Goal: Information Seeking & Learning: Learn about a topic

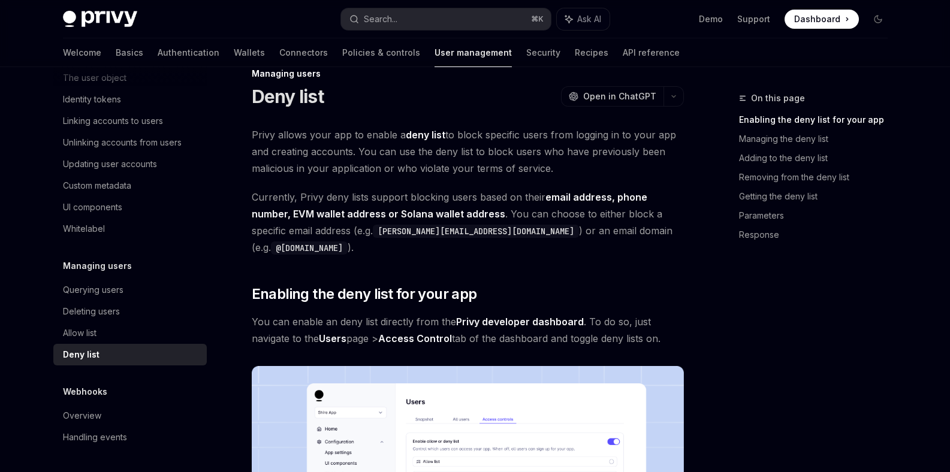
scroll to position [22, 0]
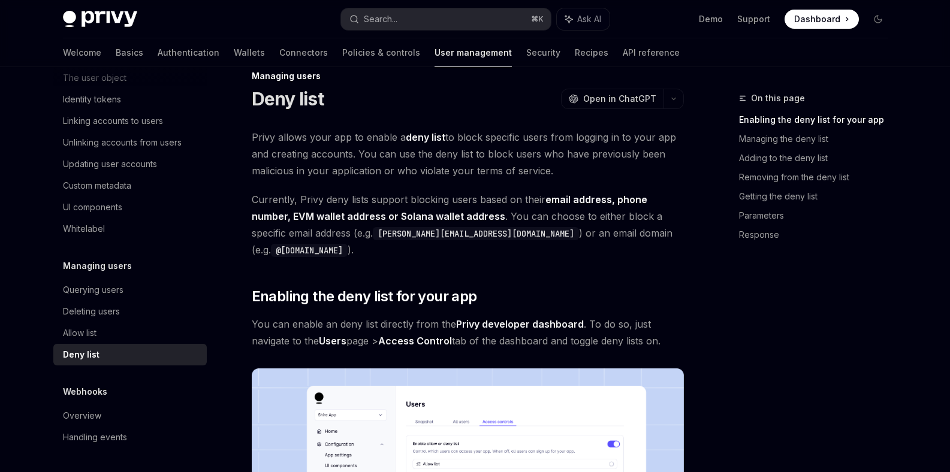
click at [644, 236] on span "Currently, Privy deny lists support blocking users based on their email address…" at bounding box center [468, 224] width 432 height 67
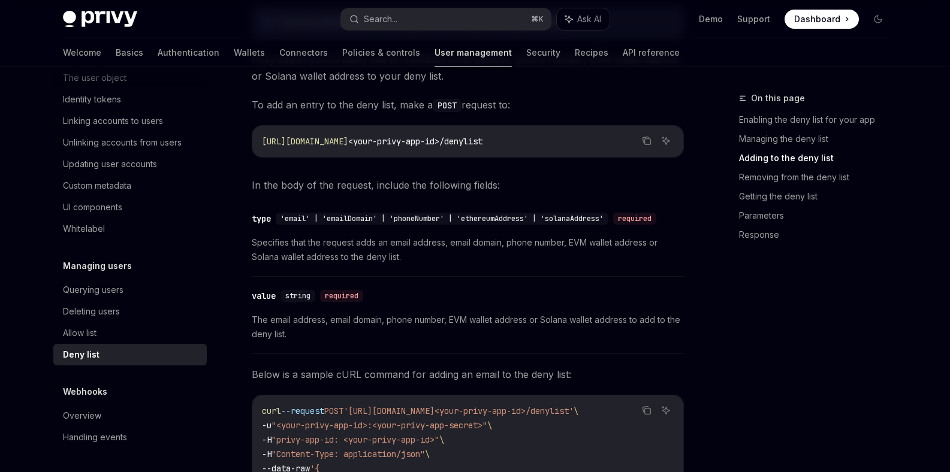
type textarea "*"
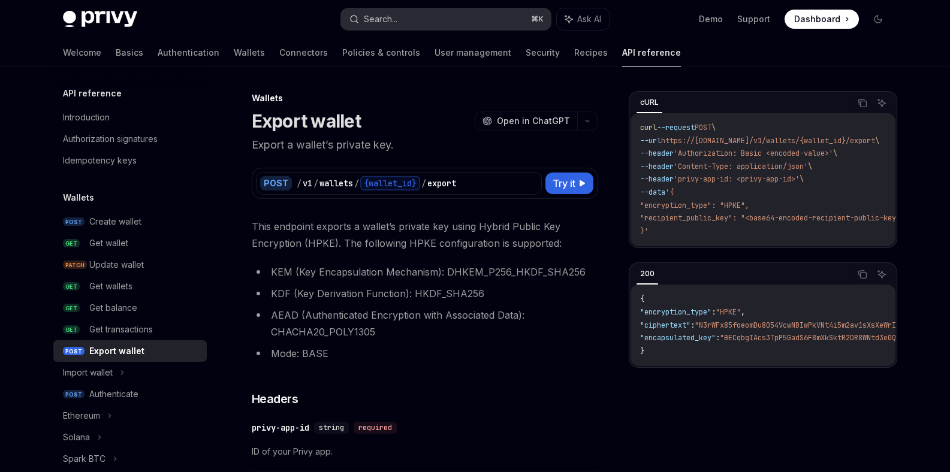
click at [433, 17] on button "Search... ⌘ K" at bounding box center [446, 19] width 210 height 22
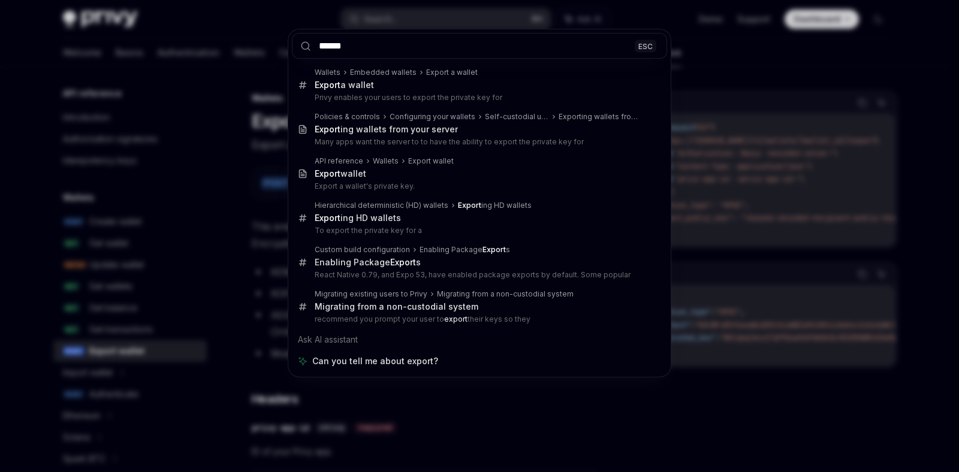
click at [381, 47] on input "******" at bounding box center [479, 46] width 375 height 26
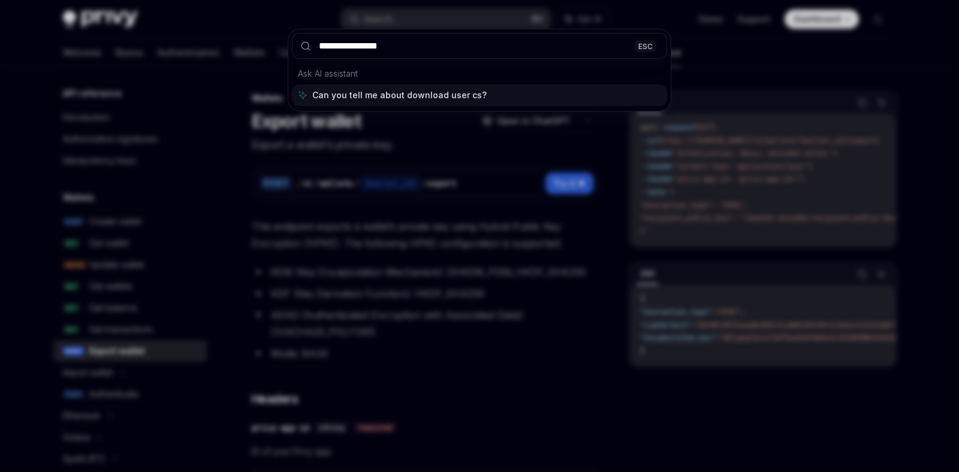
type input "**********"
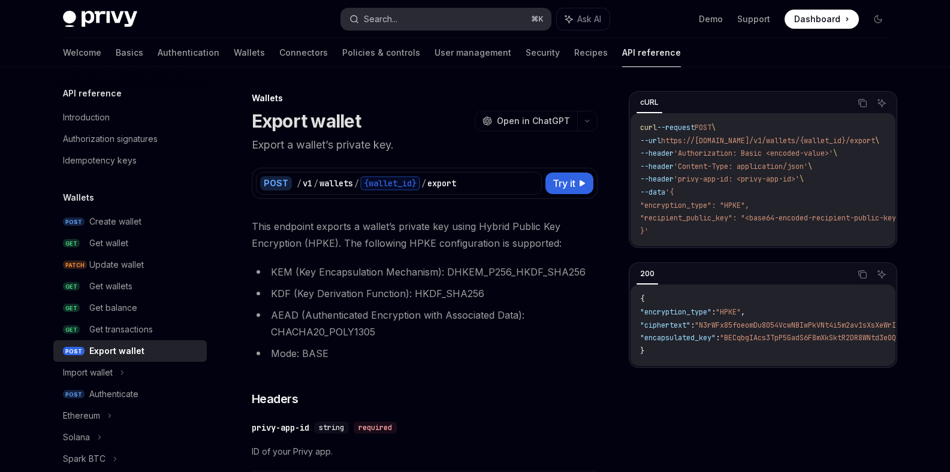
click at [401, 19] on button "Search... ⌘ K" at bounding box center [446, 19] width 210 height 22
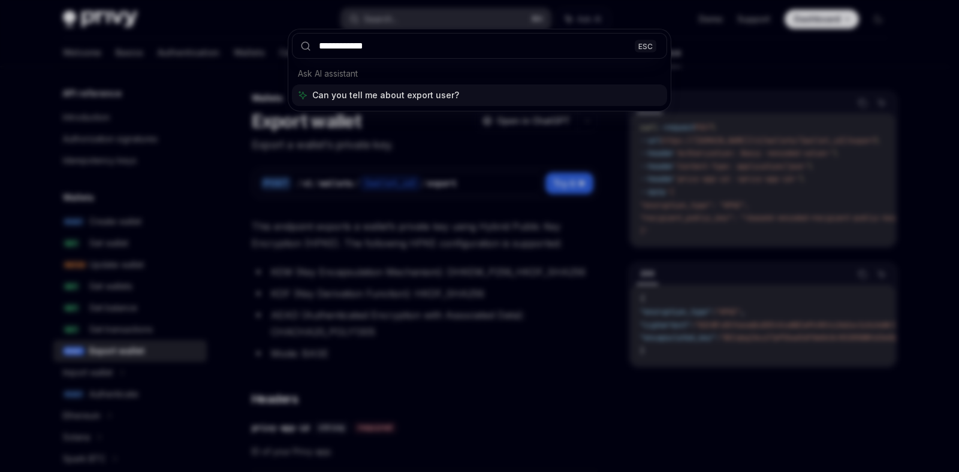
type input "**********"
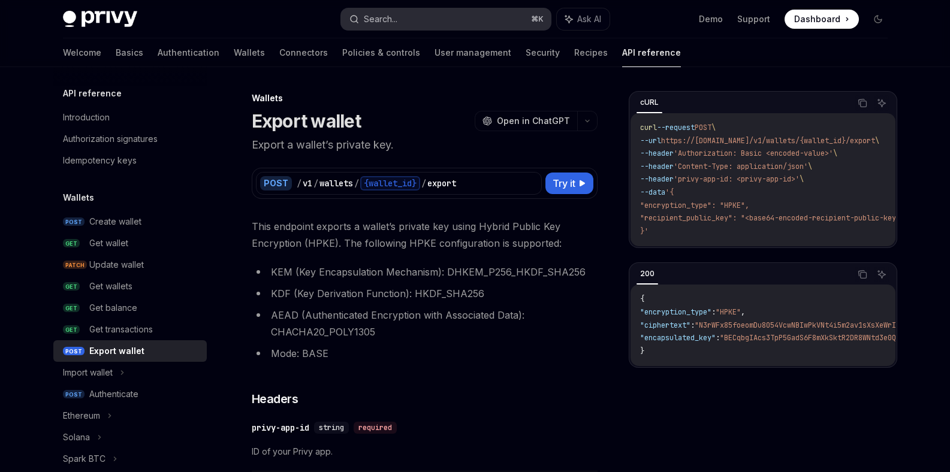
type textarea "*"
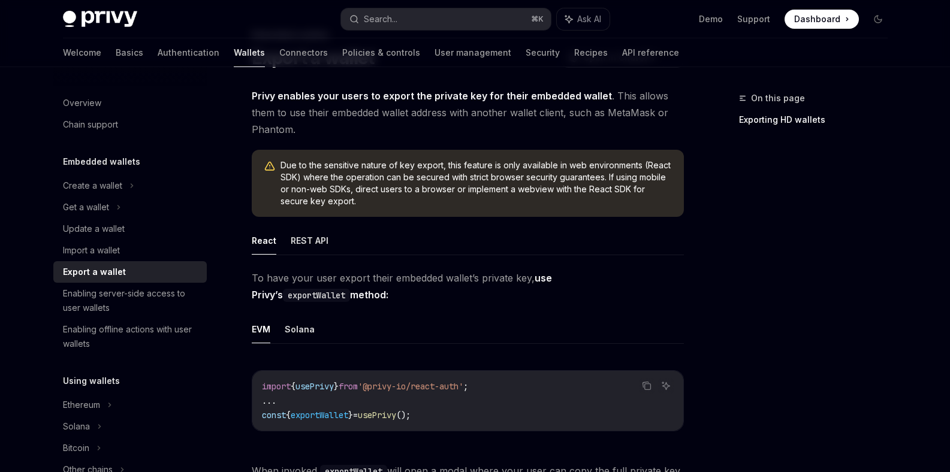
scroll to position [62, 0]
click at [540, 20] on button "Search... ⌘ K" at bounding box center [446, 19] width 210 height 22
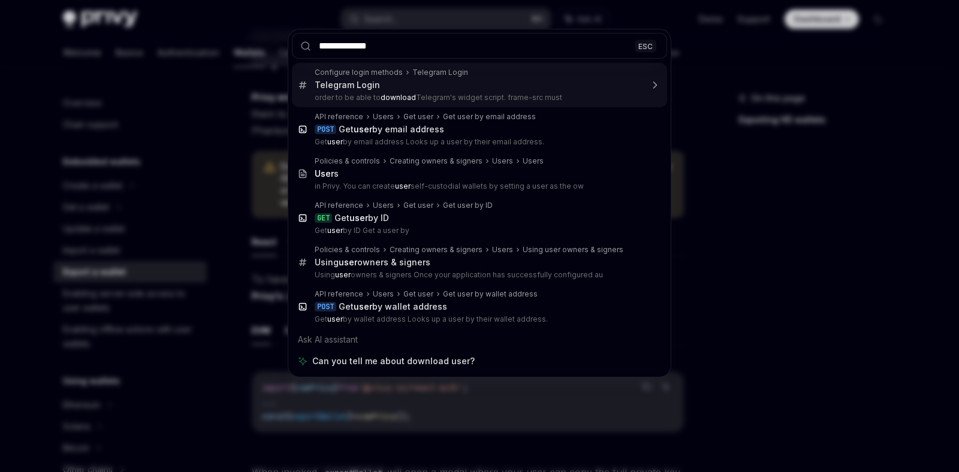
type input "**********"
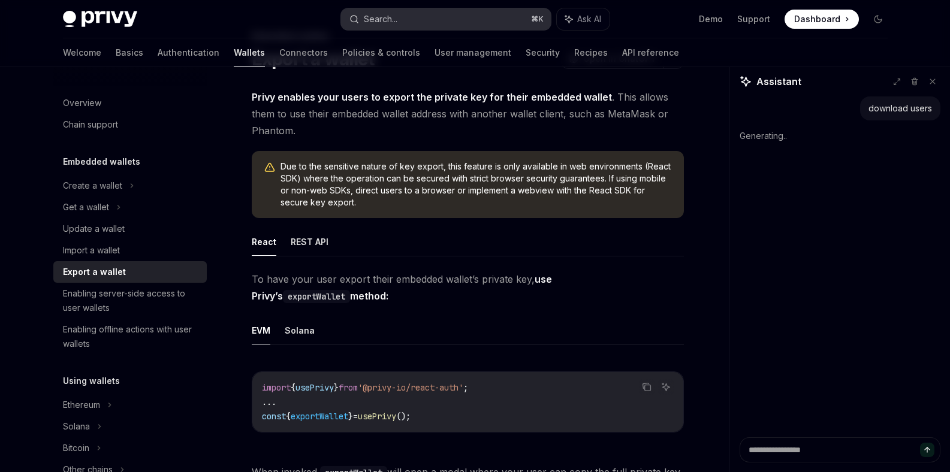
click at [392, 29] on button "Search... ⌘ K" at bounding box center [446, 19] width 210 height 22
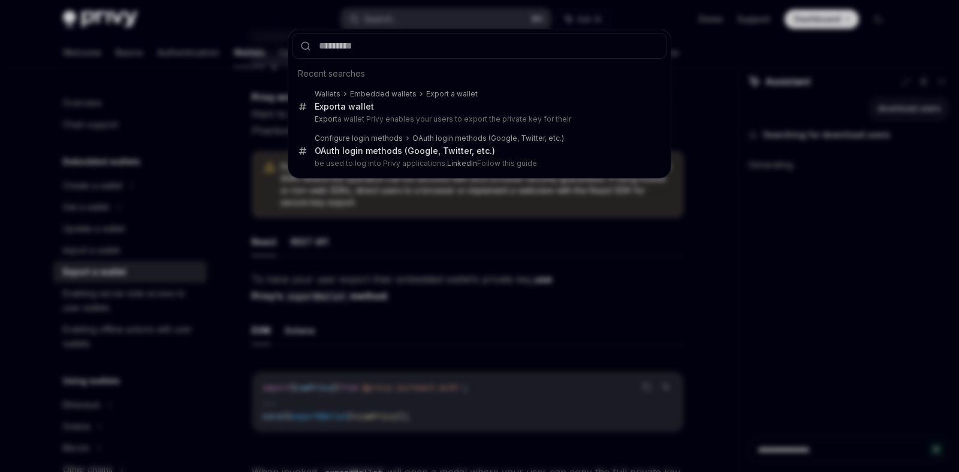
click at [392, 29] on div at bounding box center [479, 46] width 382 height 34
click at [261, 17] on div "Recent searches Wallets Embedded wallets Export a wallet Export a wallet Export…" at bounding box center [479, 236] width 959 height 472
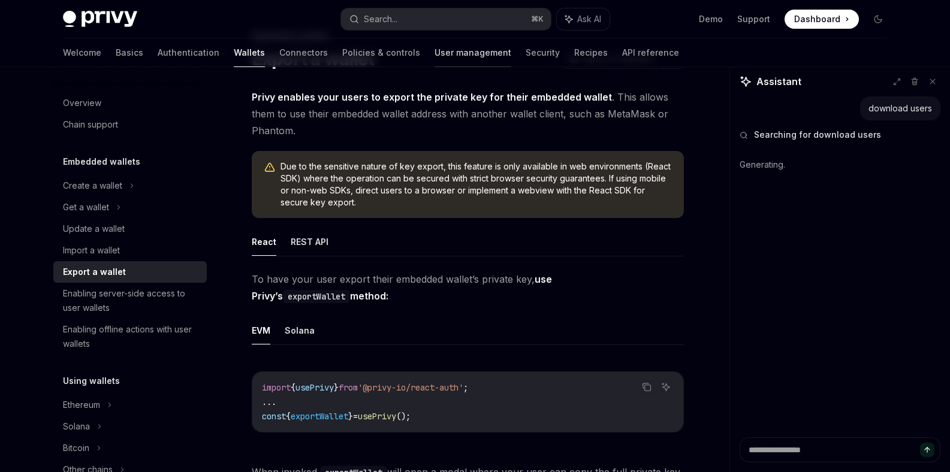
click at [434, 50] on link "User management" at bounding box center [472, 52] width 77 height 29
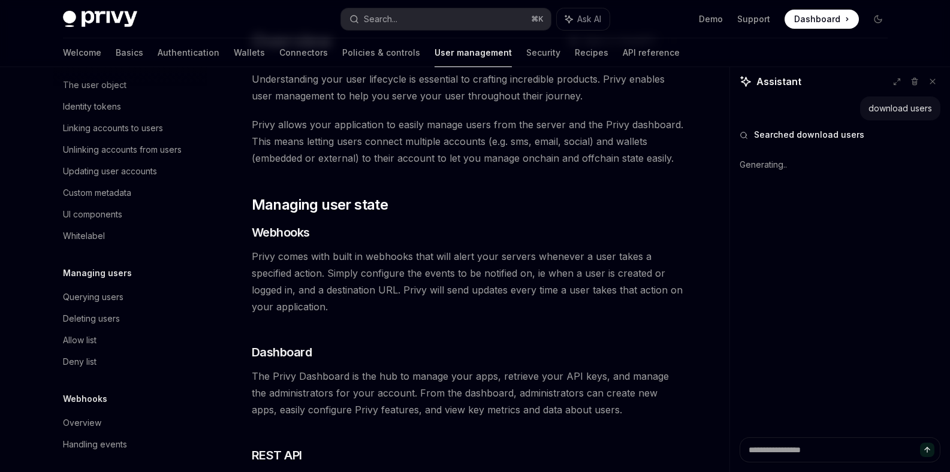
scroll to position [206, 0]
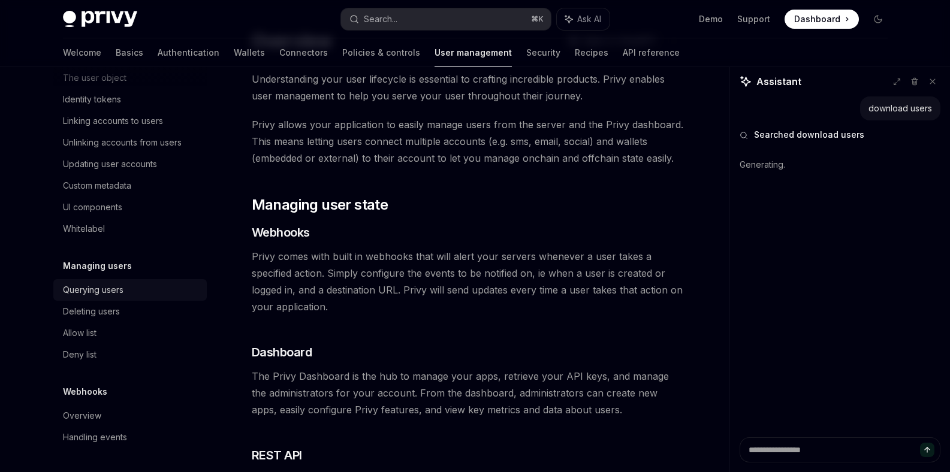
click at [109, 291] on div "Querying users" at bounding box center [93, 290] width 61 height 14
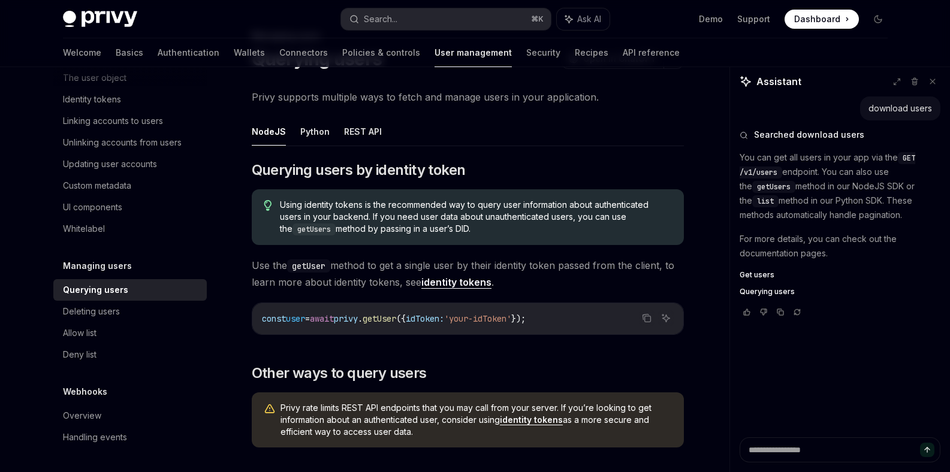
type textarea "*"
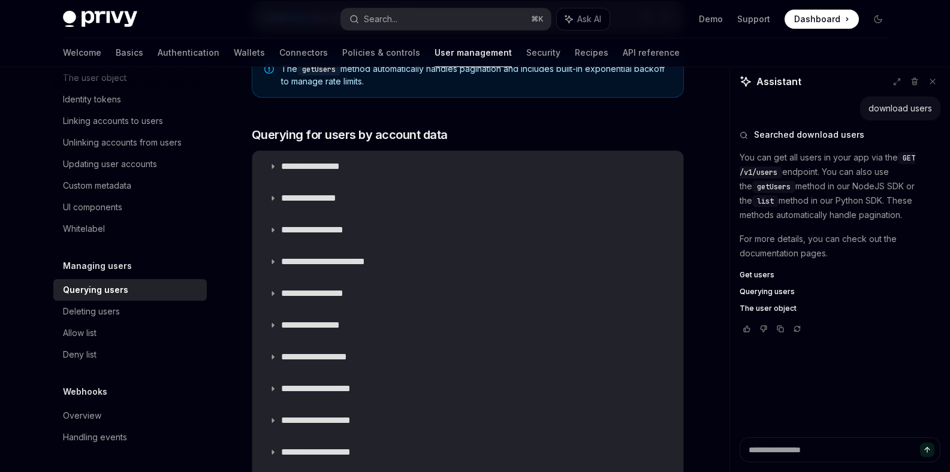
scroll to position [706, 0]
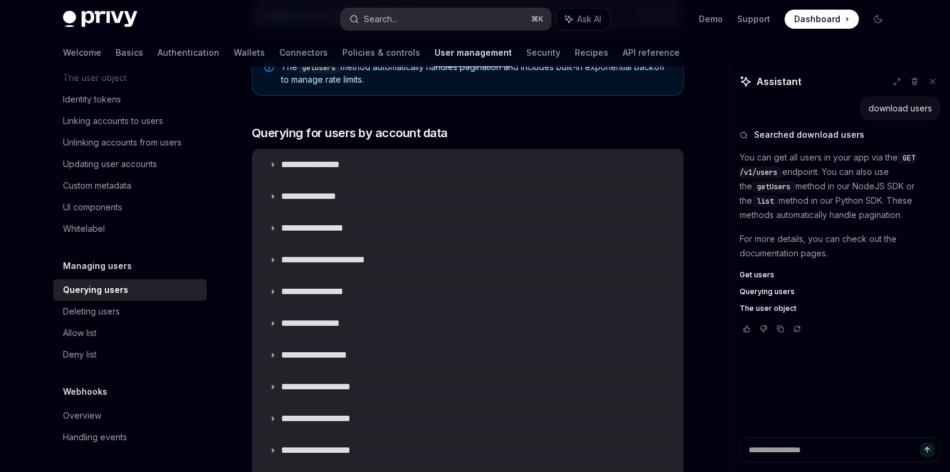
click at [517, 19] on button "Search... ⌘ K" at bounding box center [446, 19] width 210 height 22
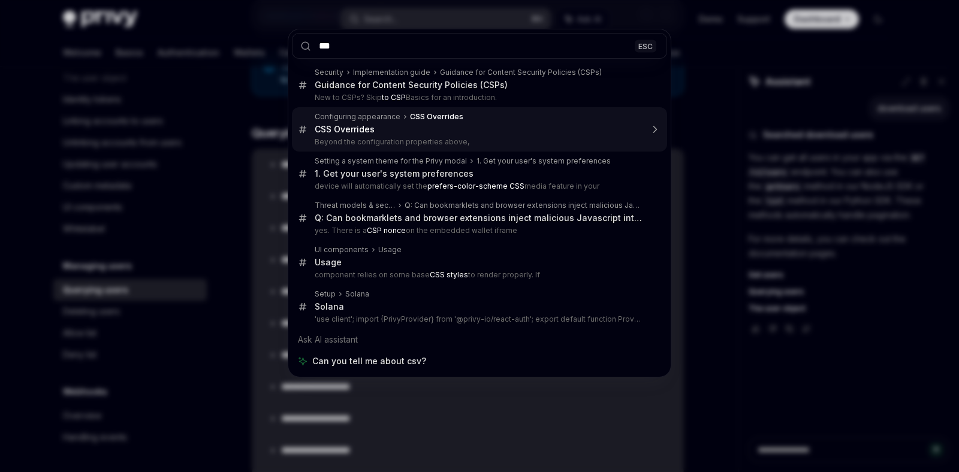
type input "***"
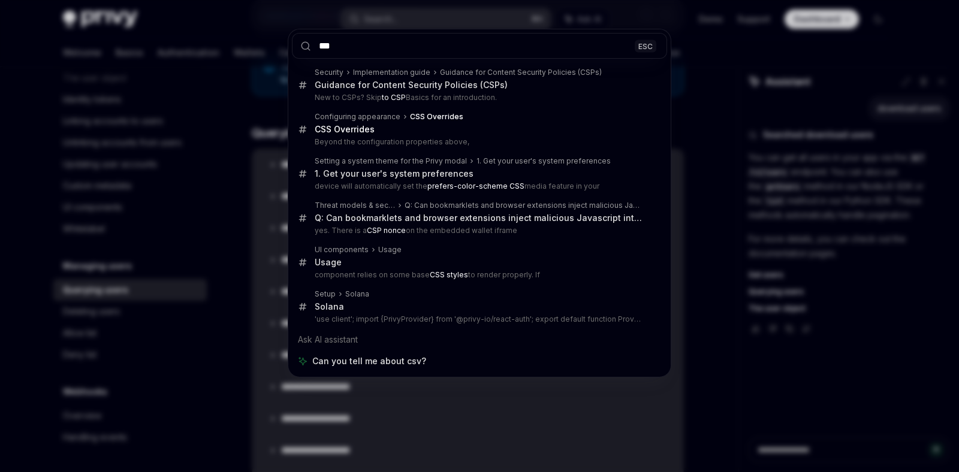
click at [778, 146] on div "*** ESC Security Implementation guide Guidance for Content Security Policies (C…" at bounding box center [479, 236] width 959 height 472
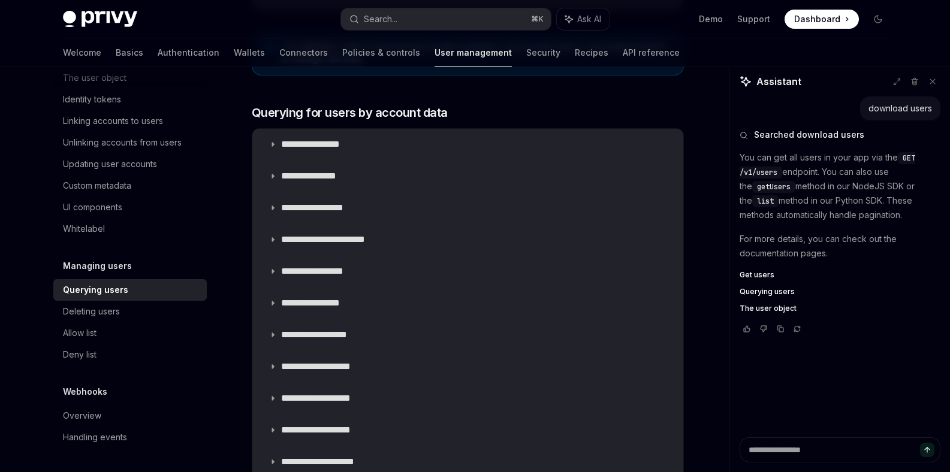
scroll to position [726, 0]
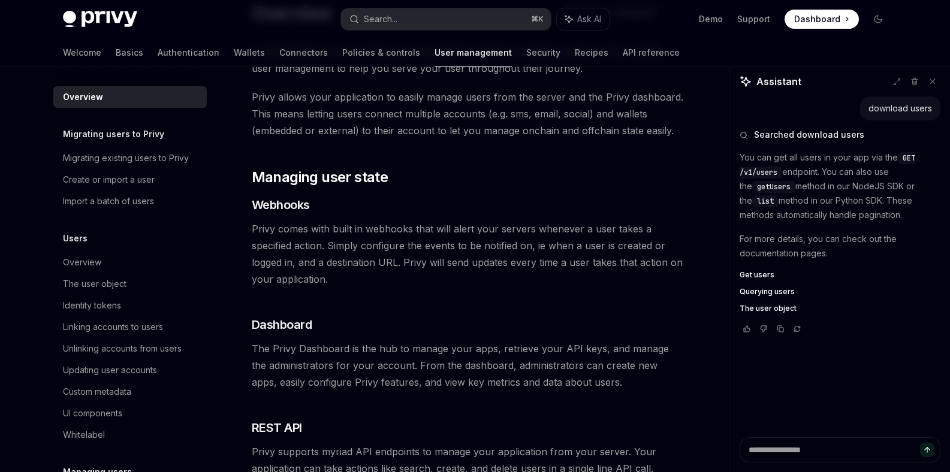
scroll to position [62, 0]
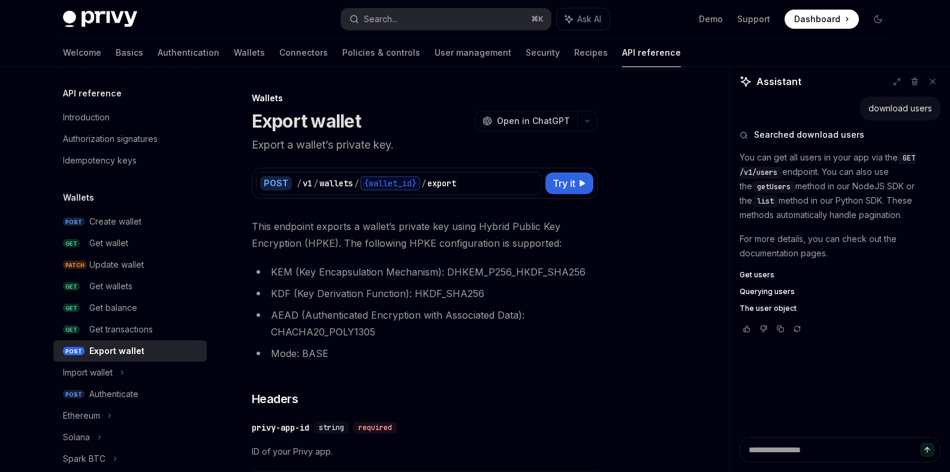
click at [762, 273] on span "Get users" at bounding box center [756, 275] width 35 height 10
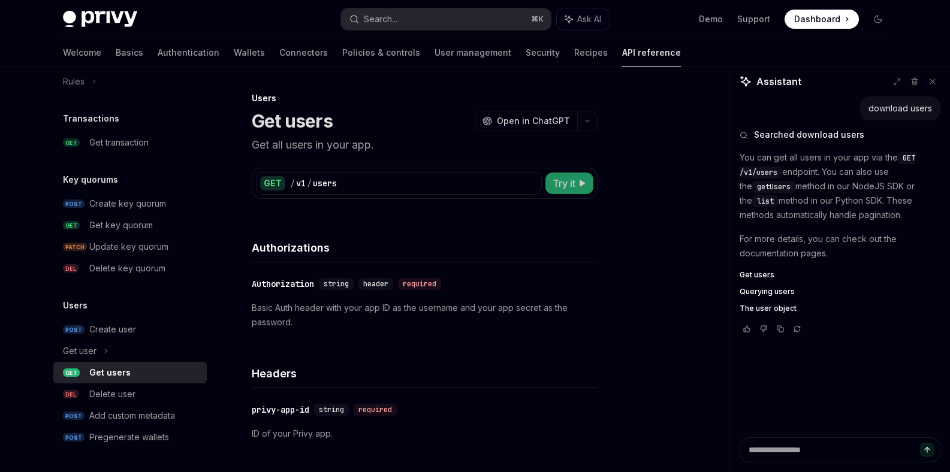
click at [576, 189] on button "Try it" at bounding box center [569, 184] width 48 height 22
type textarea "*"
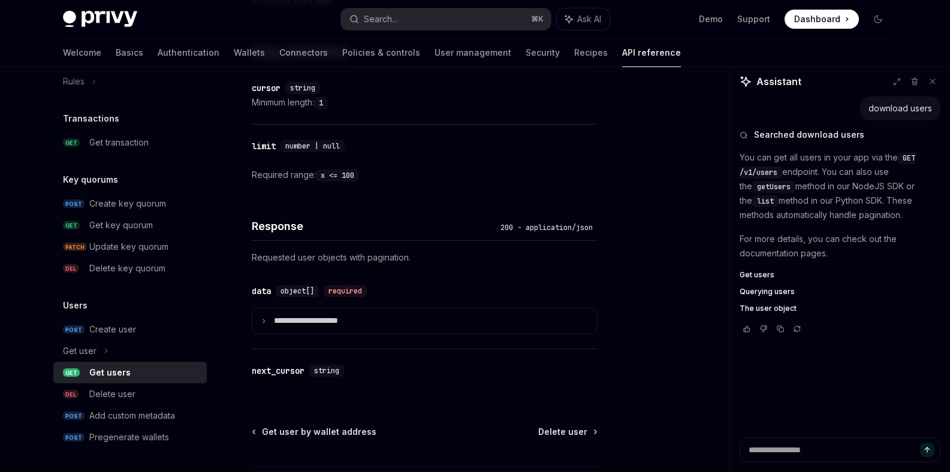
scroll to position [532, 0]
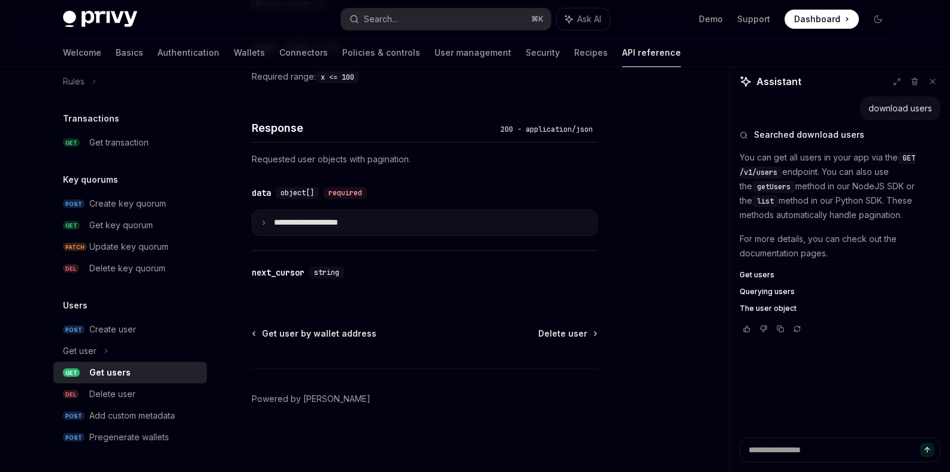
click at [310, 226] on p "**********" at bounding box center [315, 223] width 83 height 11
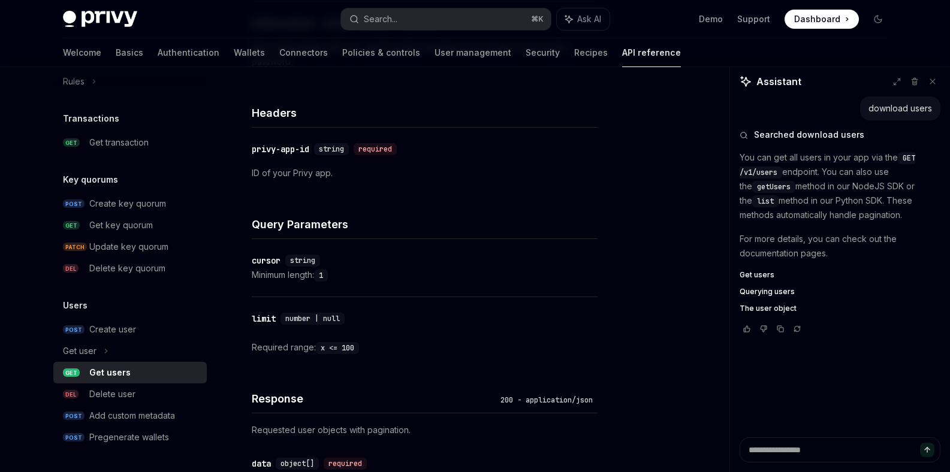
scroll to position [216, 0]
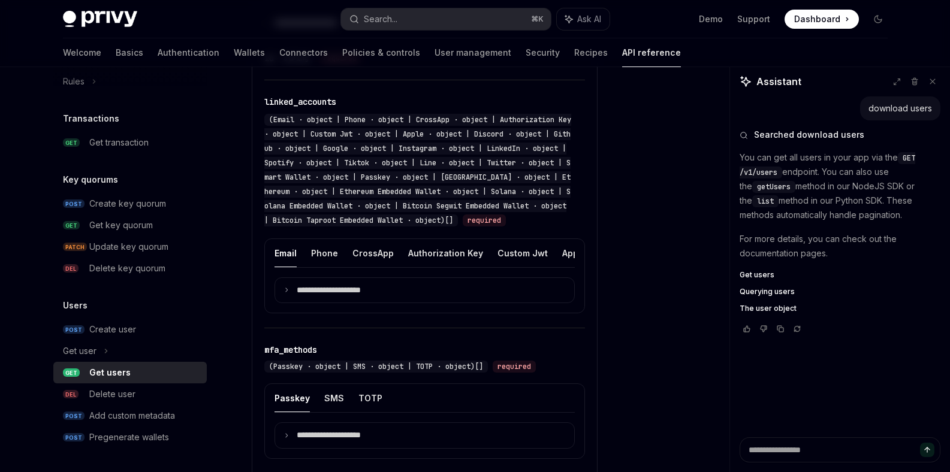
scroll to position [736, 0]
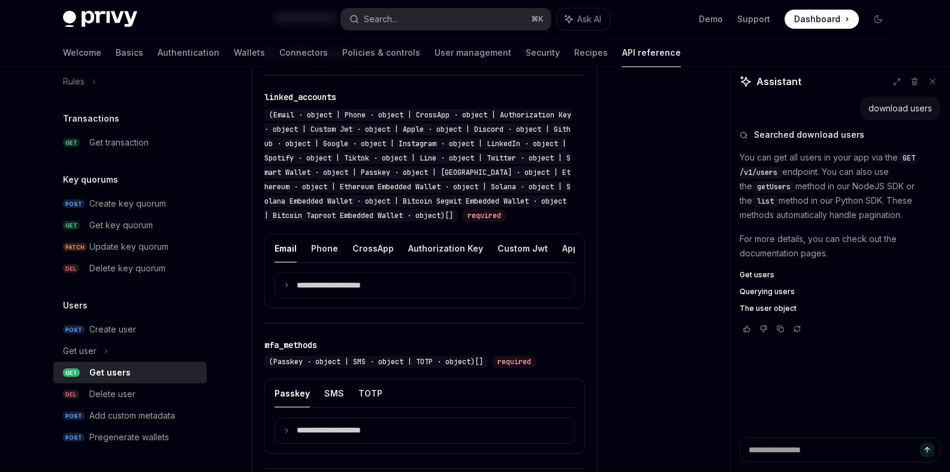
drag, startPoint x: 306, startPoint y: 274, endPoint x: 316, endPoint y: 274, distance: 9.6
click at [316, 273] on div "Email Phone CrossApp Authorization Key Custom Jwt Apple Discord Github Google I…" at bounding box center [424, 253] width 300 height 38
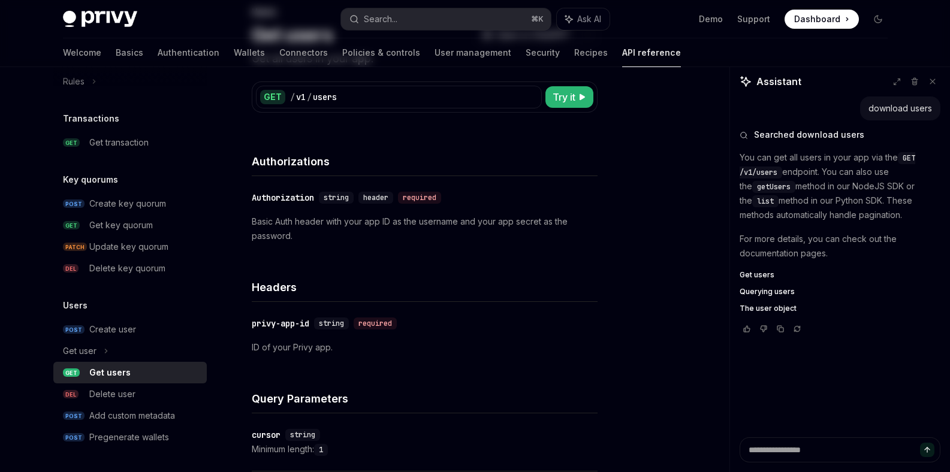
scroll to position [88, 0]
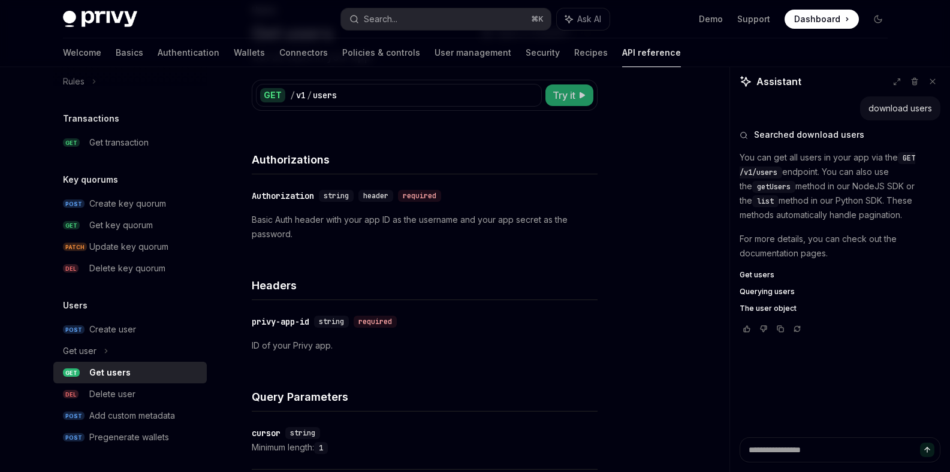
click at [572, 96] on span "Try it" at bounding box center [563, 95] width 23 height 14
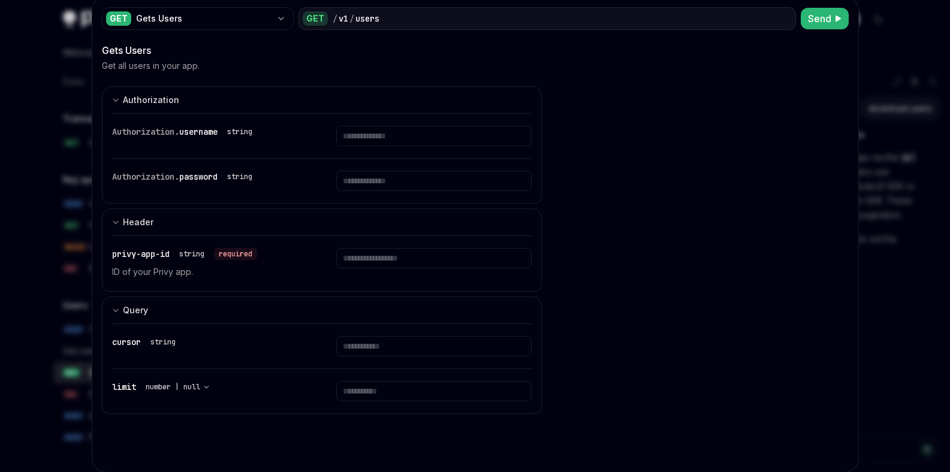
scroll to position [62, 0]
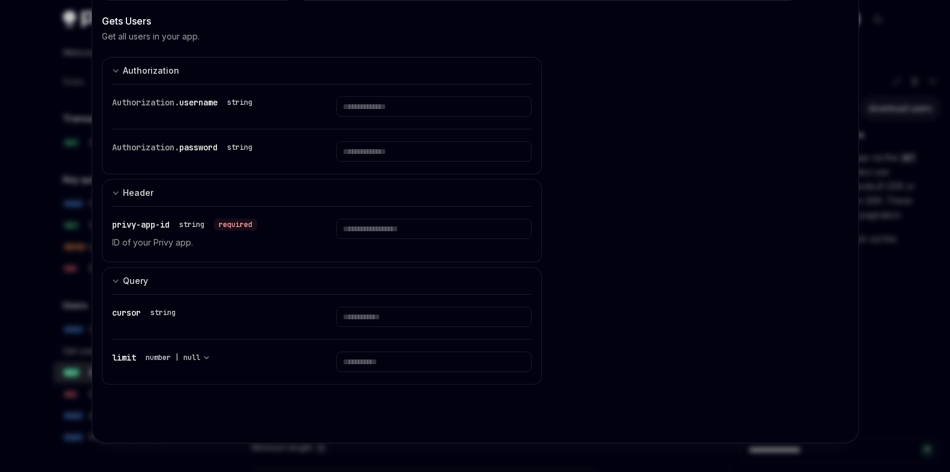
click at [638, 165] on div "Gets Users cURL Copy Ask AI curl --request GET \ --url [URL][DOMAIN_NAME] \ --h…" at bounding box center [704, 223] width 287 height 419
click at [630, 146] on div "Gets Users cURL Copy Ask AI curl --request GET \ --url [URL][DOMAIN_NAME] \ --h…" at bounding box center [704, 223] width 287 height 419
click at [590, 71] on div "Gets Users cURL Copy Ask AI curl --request GET \ --url [URL][DOMAIN_NAME] \ --h…" at bounding box center [704, 223] width 287 height 419
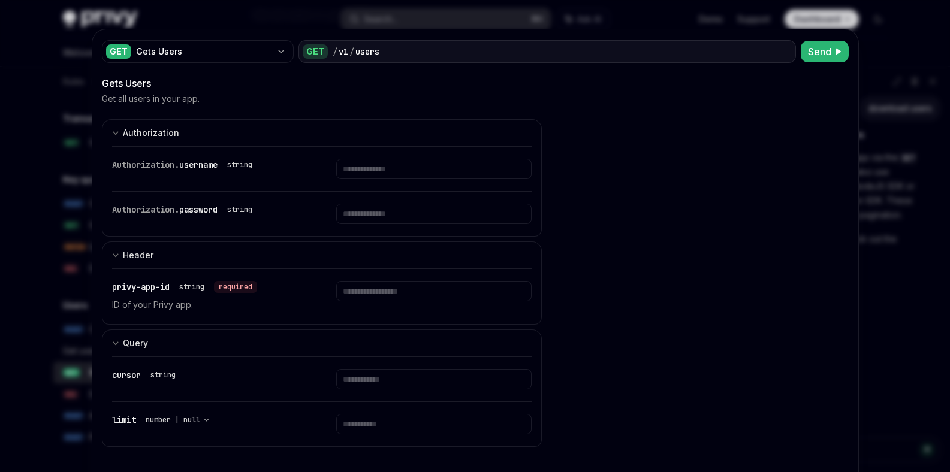
scroll to position [56, 0]
click at [620, 198] on div "Gets Users cURL Copy Ask AI curl --request GET \ --url [URL][DOMAIN_NAME] \ --h…" at bounding box center [704, 285] width 287 height 419
click at [41, 107] on div at bounding box center [475, 236] width 950 height 472
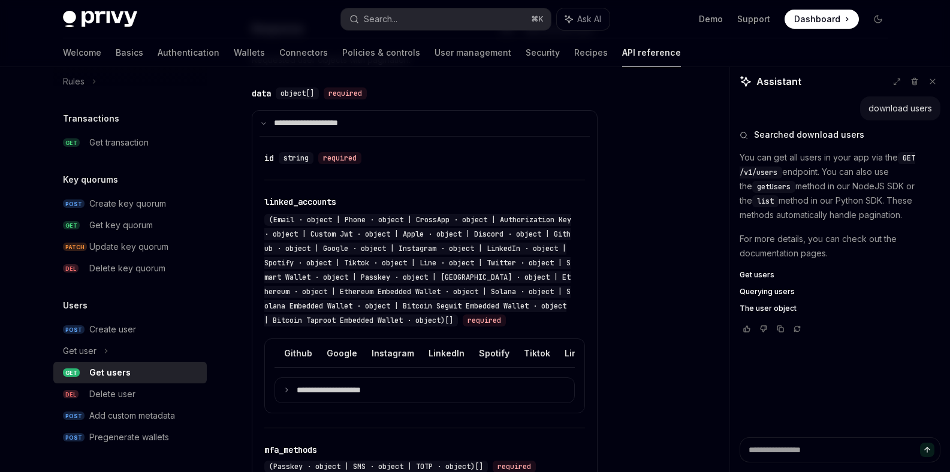
scroll to position [0, 244]
click at [366, 355] on button "Discord" at bounding box center [372, 353] width 33 height 28
click at [338, 352] on button "Google" at bounding box center [353, 353] width 31 height 28
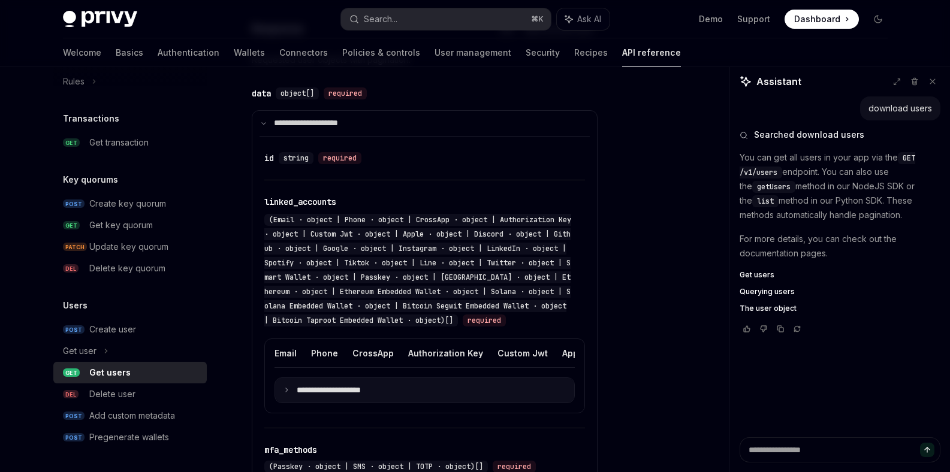
click at [308, 396] on p "**********" at bounding box center [338, 390] width 83 height 11
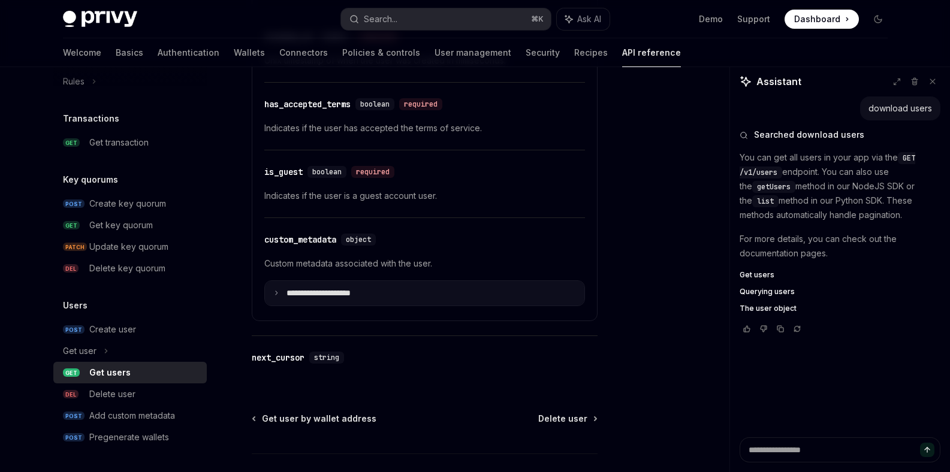
scroll to position [1189, 0]
click at [317, 297] on p "**********" at bounding box center [327, 294] width 83 height 11
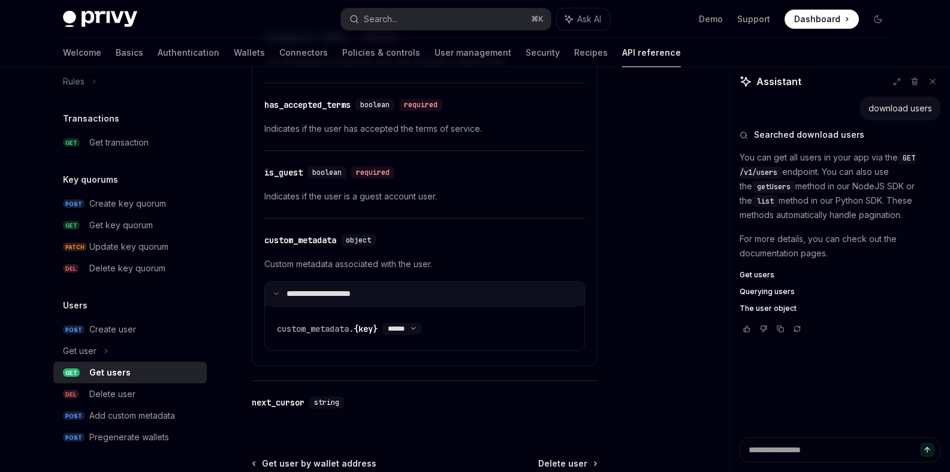
click at [317, 297] on p "**********" at bounding box center [326, 294] width 80 height 11
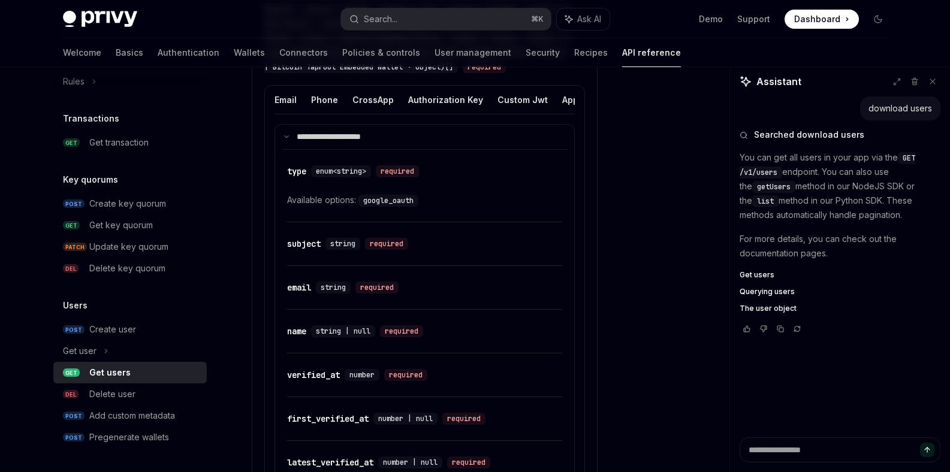
scroll to position [857, 0]
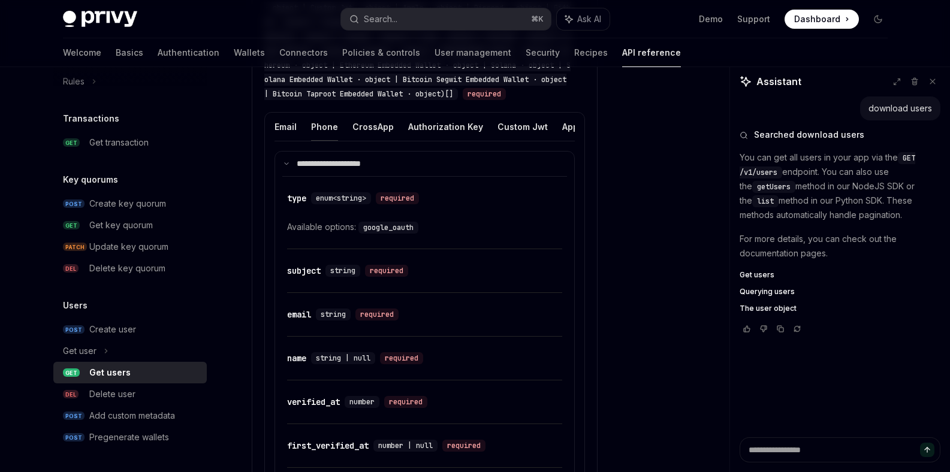
click at [331, 129] on button "Phone" at bounding box center [324, 127] width 27 height 28
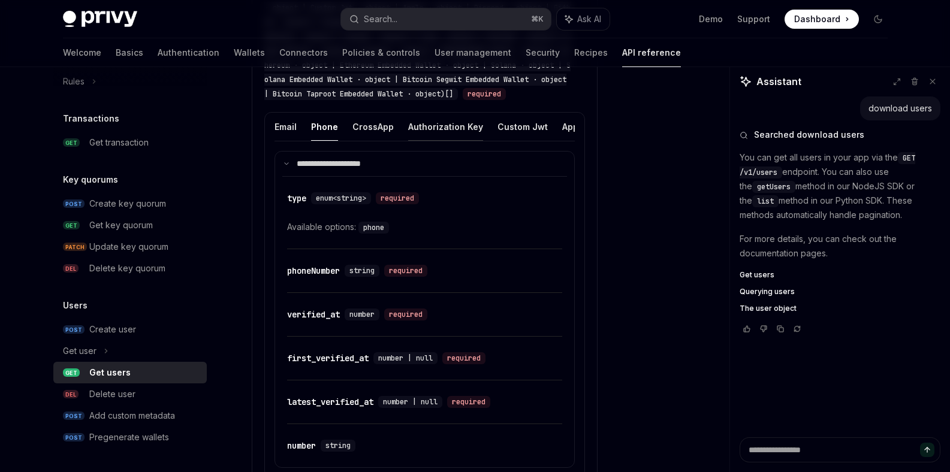
click at [408, 122] on button "Authorization Key" at bounding box center [445, 127] width 75 height 28
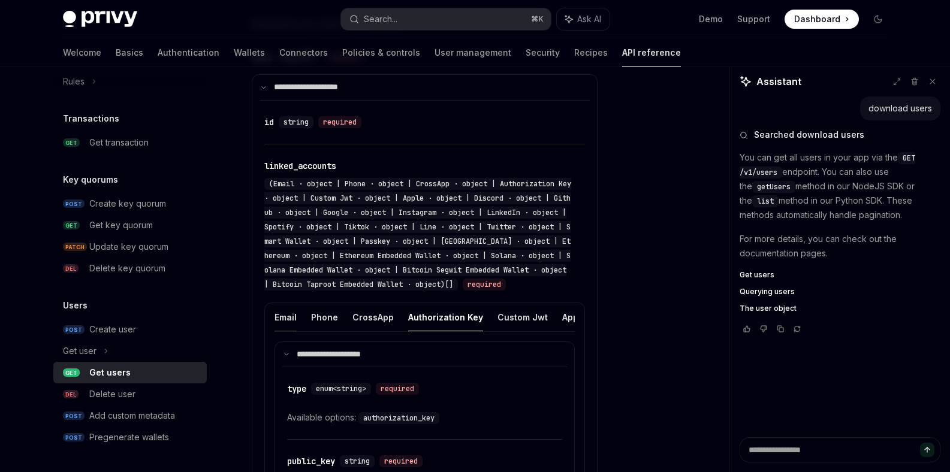
click at [294, 321] on button "Email" at bounding box center [285, 317] width 22 height 28
click at [333, 325] on button "Phone" at bounding box center [324, 317] width 27 height 28
click at [367, 324] on button "CrossApp" at bounding box center [372, 317] width 41 height 28
click at [437, 322] on button "Authorization Key" at bounding box center [445, 317] width 75 height 28
click at [521, 318] on button "Custom Jwt" at bounding box center [522, 317] width 50 height 28
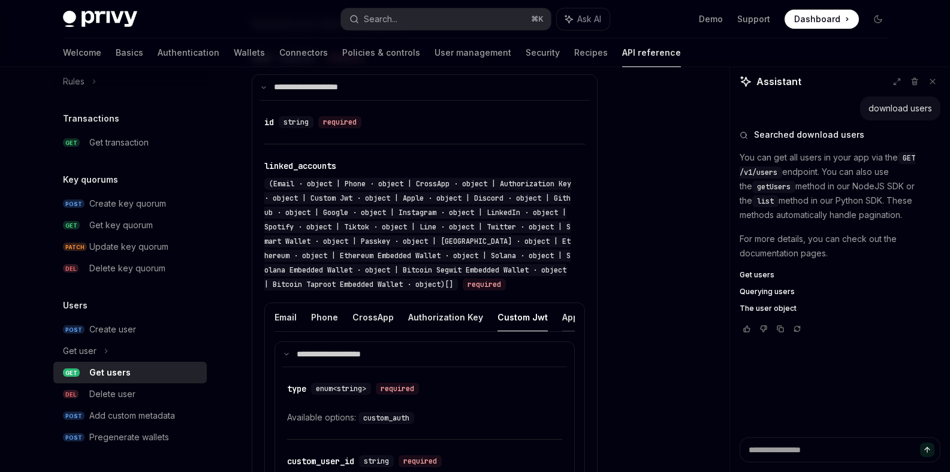
click at [563, 318] on button "Apple" at bounding box center [574, 317] width 24 height 28
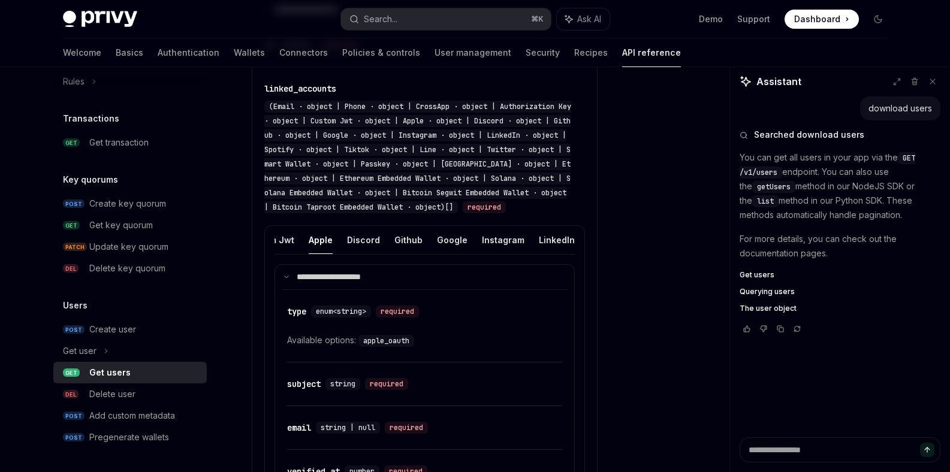
scroll to position [0, 262]
click at [339, 239] on button "Discord" at bounding box center [354, 240] width 33 height 28
click at [486, 249] on button "Github" at bounding box center [498, 240] width 28 height 28
click at [394, 344] on code "github_oauth" at bounding box center [388, 341] width 60 height 12
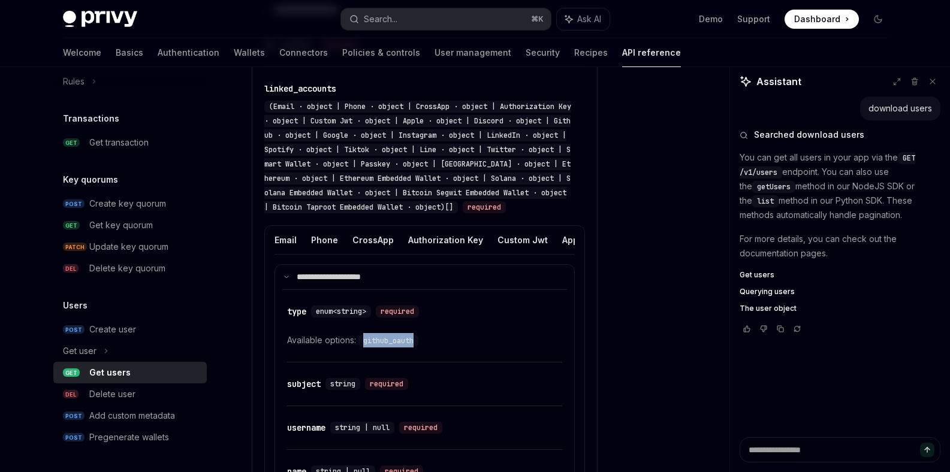
click at [394, 344] on code "github_oauth" at bounding box center [388, 341] width 60 height 12
copy code "github_oauth"
click at [442, 247] on button "Google" at bounding box center [455, 240] width 31 height 28
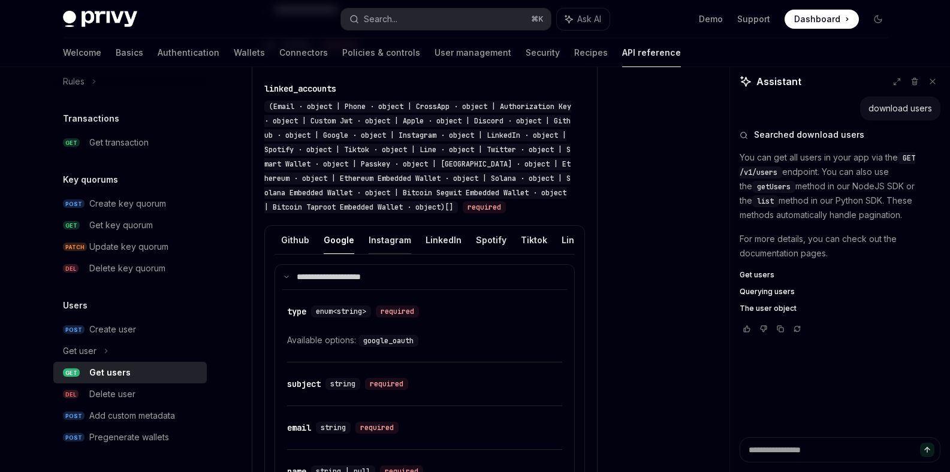
click at [372, 238] on button "Instagram" at bounding box center [390, 240] width 43 height 28
click at [398, 347] on code "instagram_oauth" at bounding box center [394, 341] width 73 height 12
copy code "instagram_oauth"
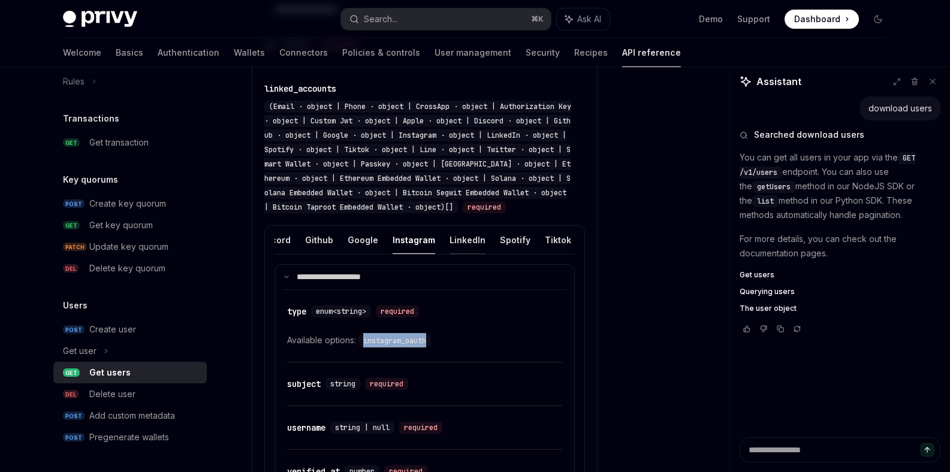
click at [449, 243] on button "LinkedIn" at bounding box center [467, 240] width 36 height 28
click at [378, 241] on button "Spotify" at bounding box center [393, 240] width 31 height 28
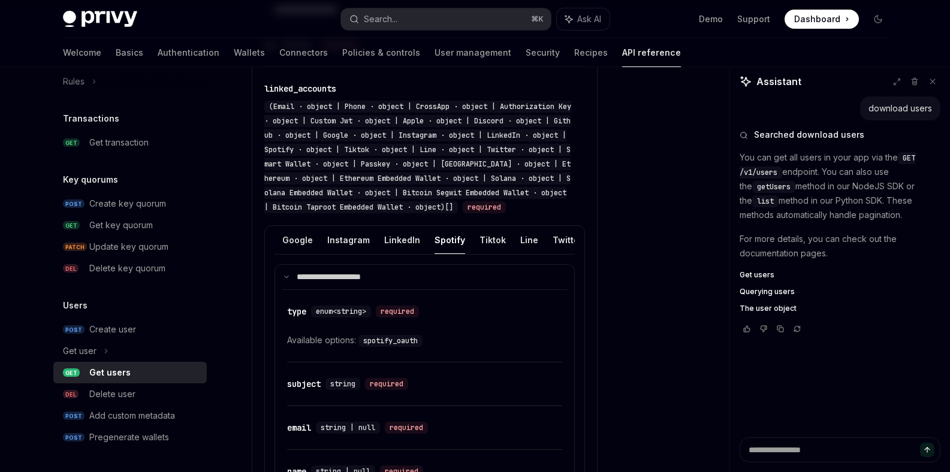
click at [461, 243] on ul "Email Phone CrossApp Authorization Key Custom Jwt Apple Discord Github Google I…" at bounding box center [424, 240] width 300 height 29
click at [479, 243] on button "Tiktok" at bounding box center [492, 240] width 26 height 28
click at [382, 240] on button "Line" at bounding box center [391, 240] width 18 height 28
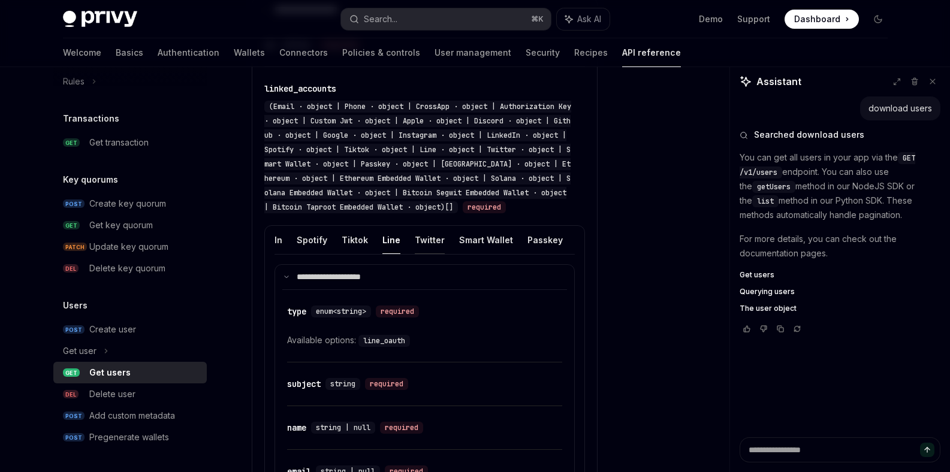
click at [415, 240] on button "Twitter" at bounding box center [430, 240] width 30 height 28
click at [542, 243] on button "Farcaster" at bounding box center [562, 240] width 41 height 28
click at [608, 245] on div "Gets Users cURL Copy Ask AI curl --request GET \ --url [URL][DOMAIN_NAME] \ --h…" at bounding box center [475, 462] width 844 height 2278
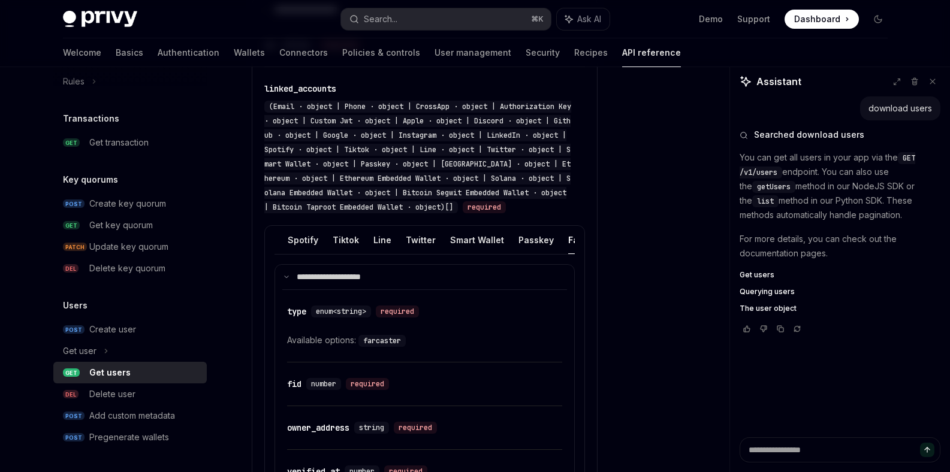
click at [600, 255] on div "Gets Users cURL Copy Ask AI curl --request GET \ --url [URL][DOMAIN_NAME] \ --h…" at bounding box center [475, 462] width 844 height 2278
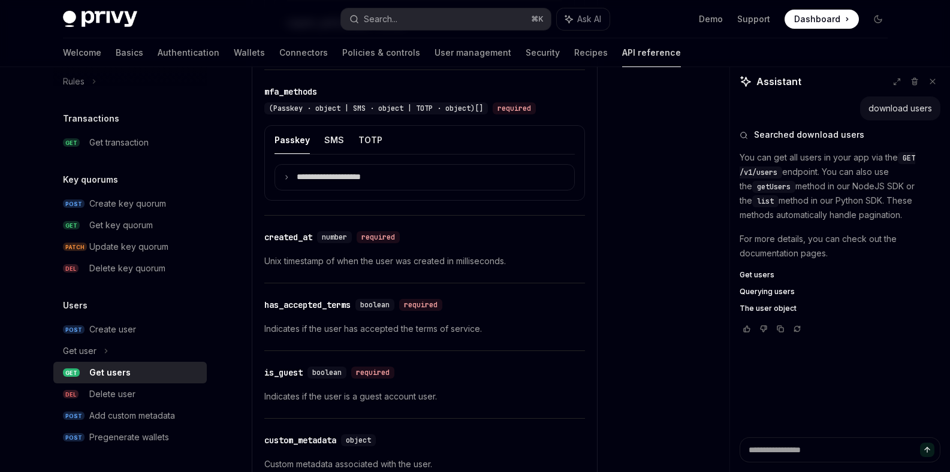
scroll to position [1213, 0]
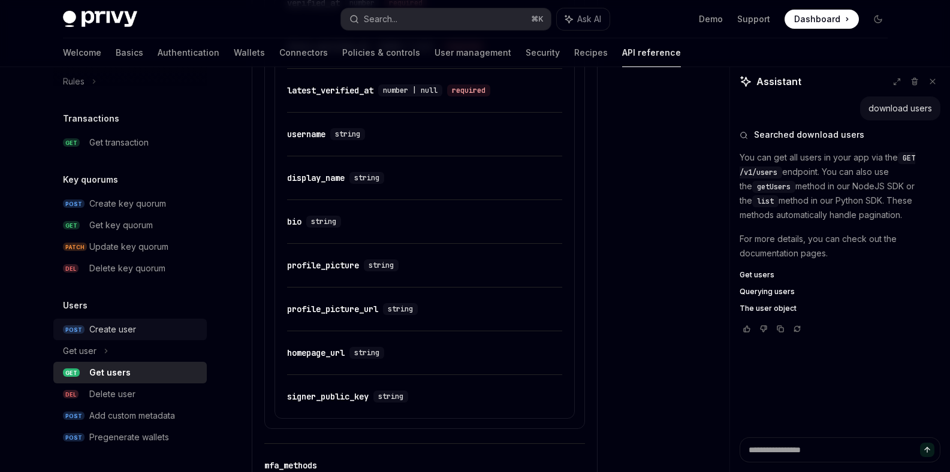
click at [150, 319] on link "POST Create user" at bounding box center [129, 330] width 153 height 22
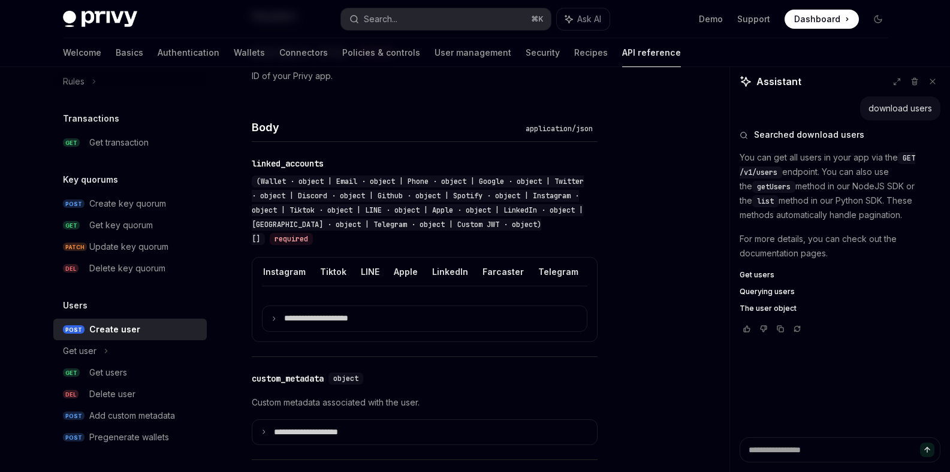
scroll to position [0, 363]
click at [535, 268] on button "Telegram" at bounding box center [537, 272] width 40 height 28
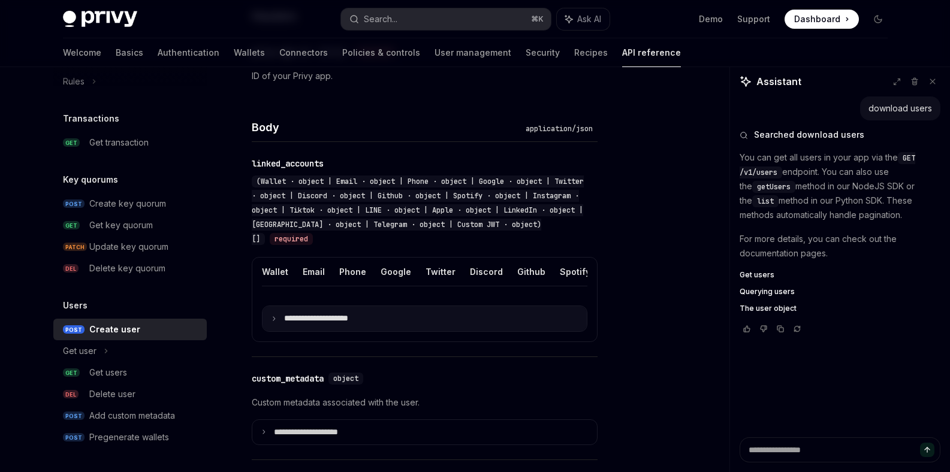
click at [340, 324] on p "**********" at bounding box center [325, 318] width 83 height 11
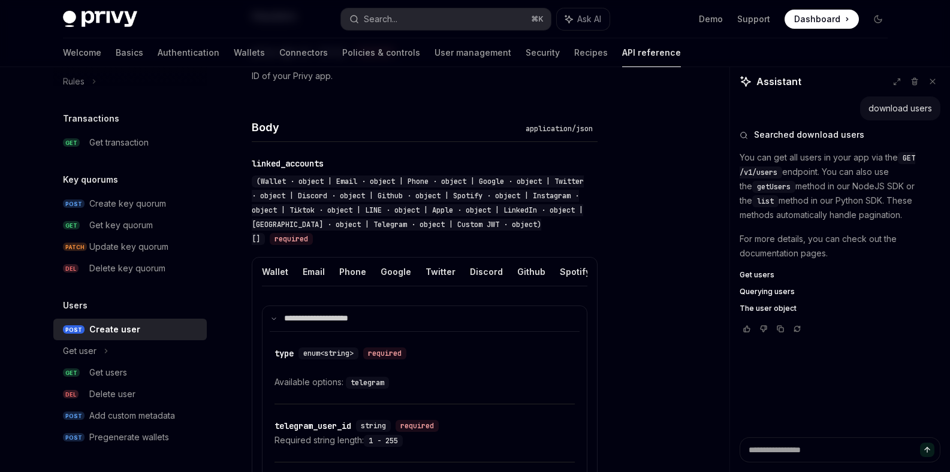
click at [330, 285] on ul "Wallet Email Phone Google Twitter Discord Github Spotify Instagram Tiktok LINE …" at bounding box center [424, 272] width 325 height 29
click at [124, 375] on div "Get users" at bounding box center [108, 373] width 38 height 14
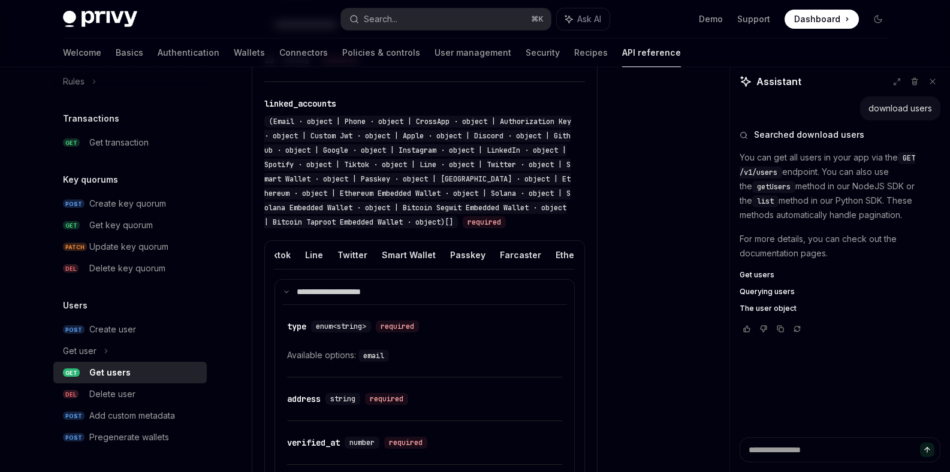
scroll to position [0, 635]
click at [401, 264] on ul "Email Phone CrossApp Authorization Key Custom Jwt Apple Discord Github Google I…" at bounding box center [424, 255] width 300 height 29
click at [384, 256] on button "Smart Wallet" at bounding box center [397, 255] width 54 height 28
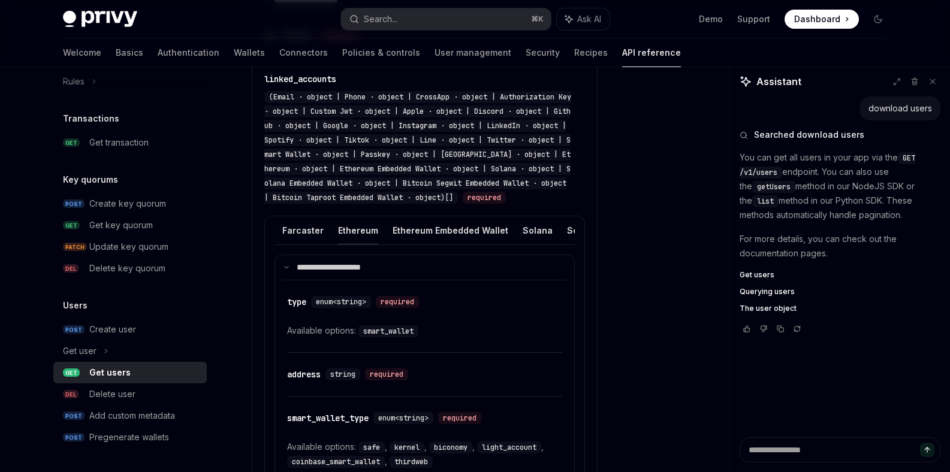
scroll to position [0, 838]
click at [341, 231] on button "Ethereum" at bounding box center [361, 230] width 40 height 28
type textarea "*"
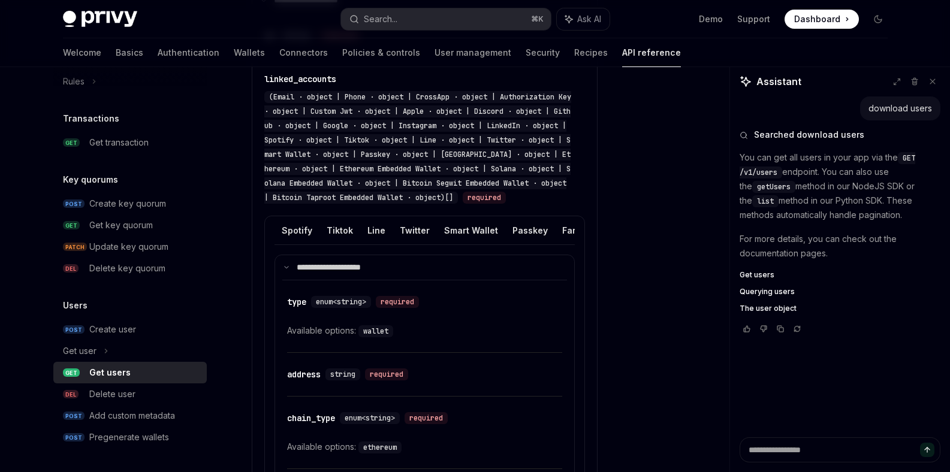
scroll to position [0, 512]
